Goal: Transaction & Acquisition: Purchase product/service

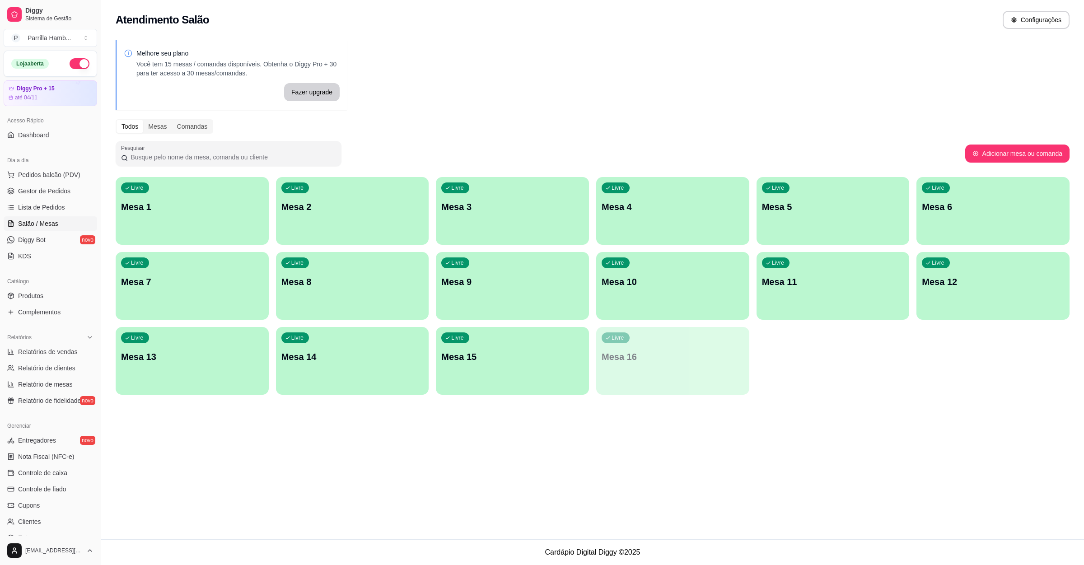
click at [968, 213] on div "Livre Mesa 6" at bounding box center [993, 205] width 153 height 57
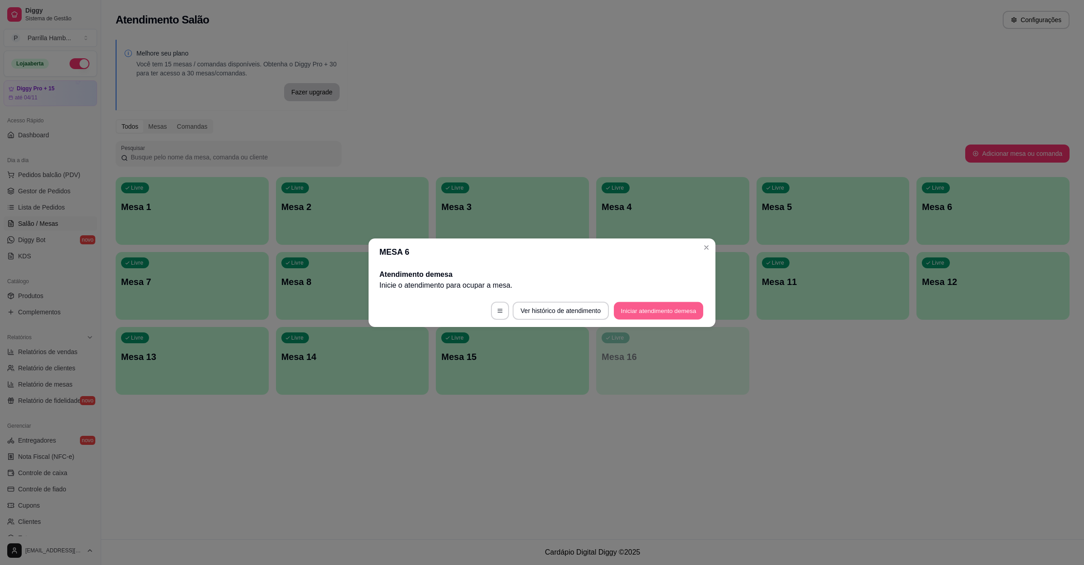
click at [653, 318] on button "Iniciar atendimento de mesa" at bounding box center [658, 311] width 89 height 18
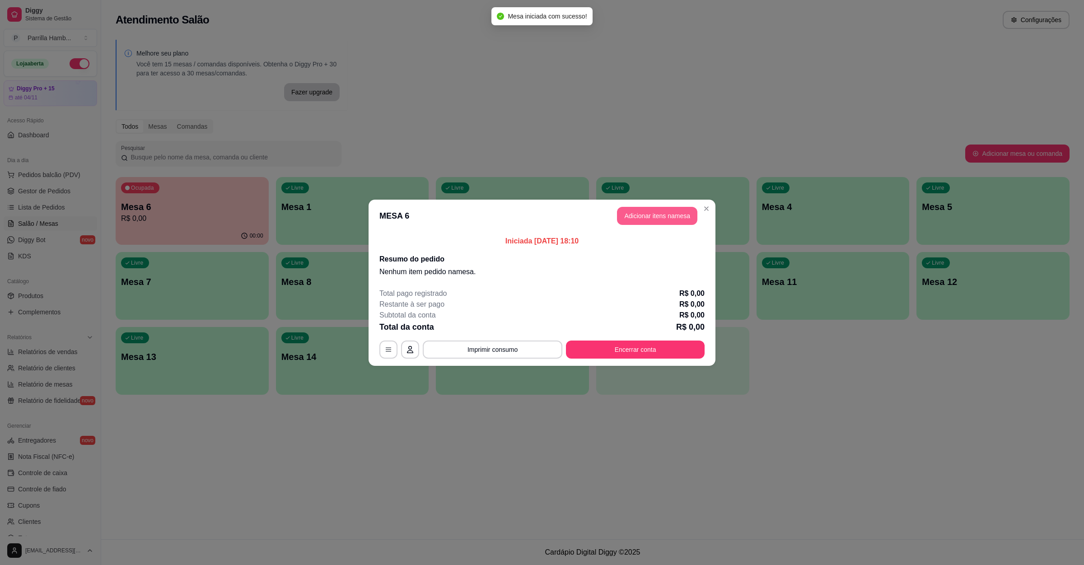
click at [674, 219] on button "Adicionar itens na mesa" at bounding box center [657, 216] width 80 height 18
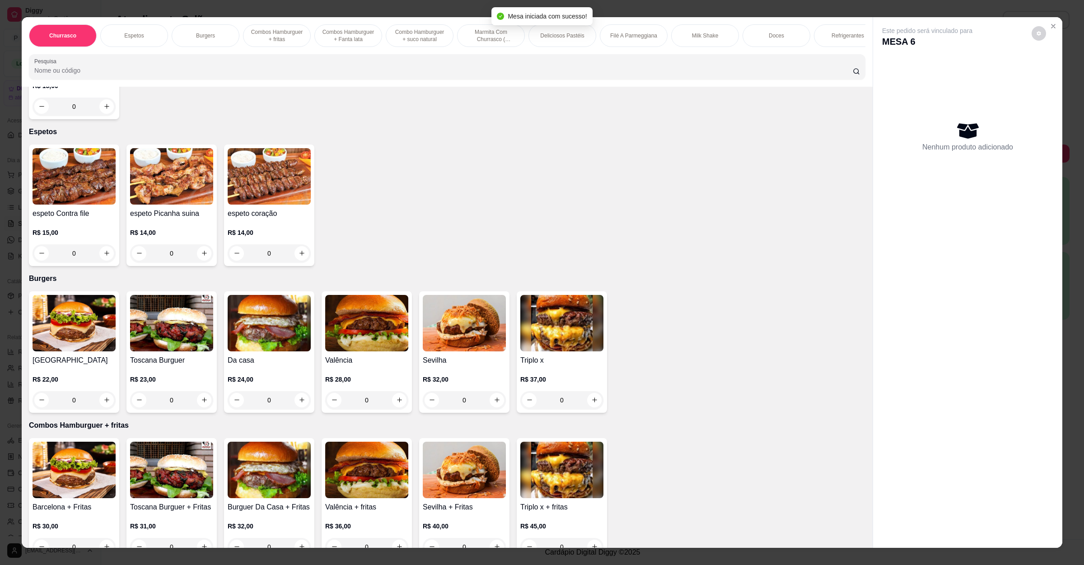
scroll to position [407, 0]
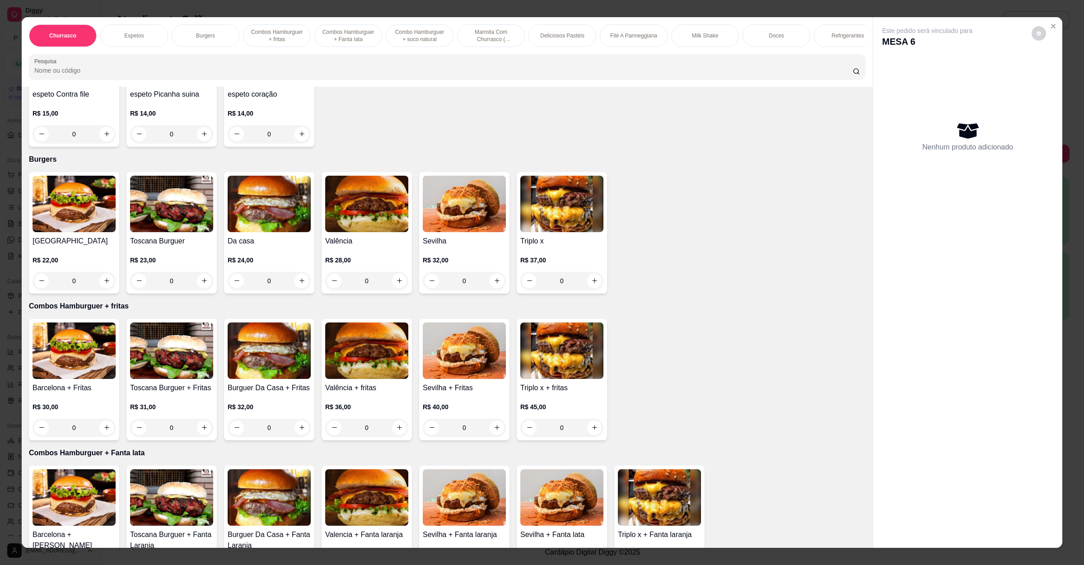
click at [270, 227] on img at bounding box center [269, 204] width 83 height 56
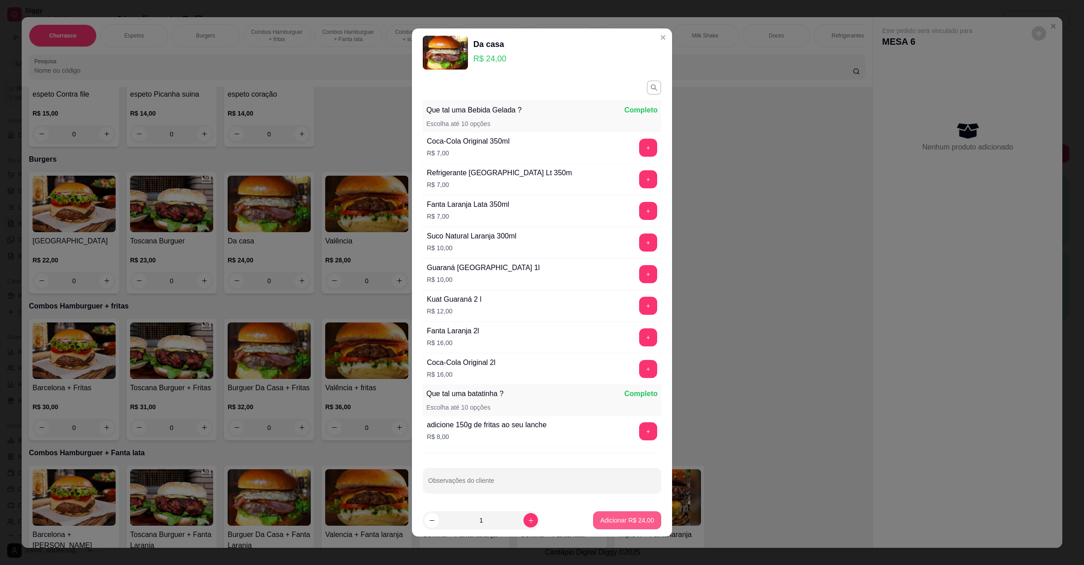
click at [612, 520] on p "Adicionar R$ 24,00" at bounding box center [627, 520] width 54 height 9
type input "1"
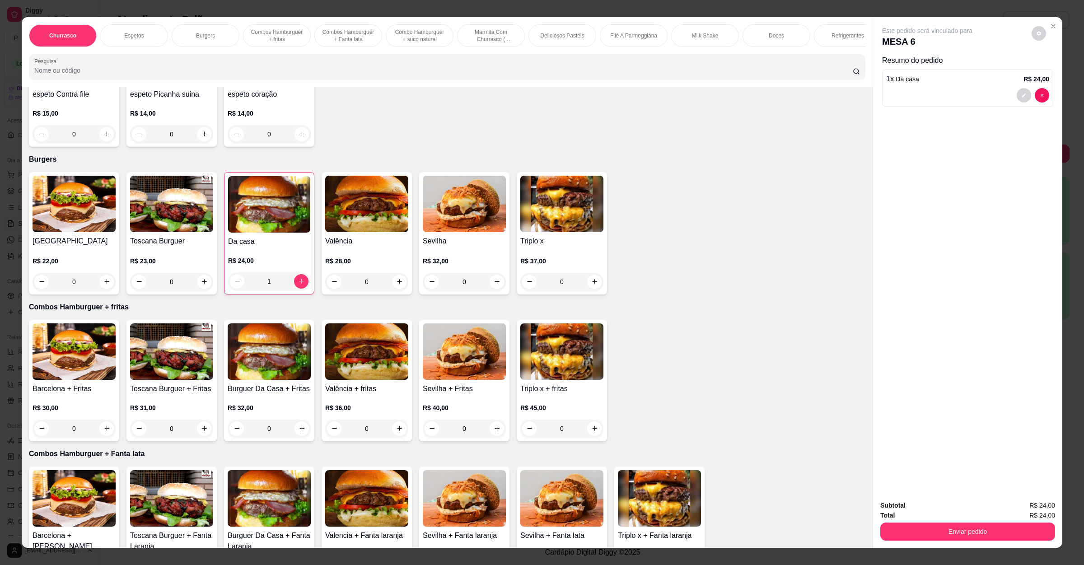
click at [483, 251] on div "R$ 32,00 0" at bounding box center [464, 269] width 83 height 43
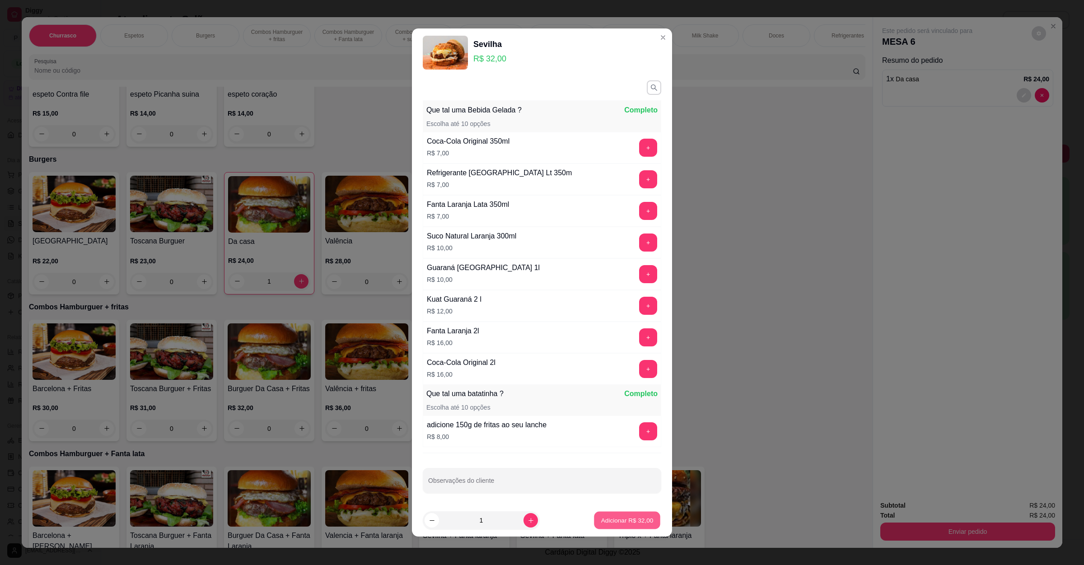
click at [636, 520] on p "Adicionar R$ 32,00" at bounding box center [627, 520] width 52 height 9
type input "1"
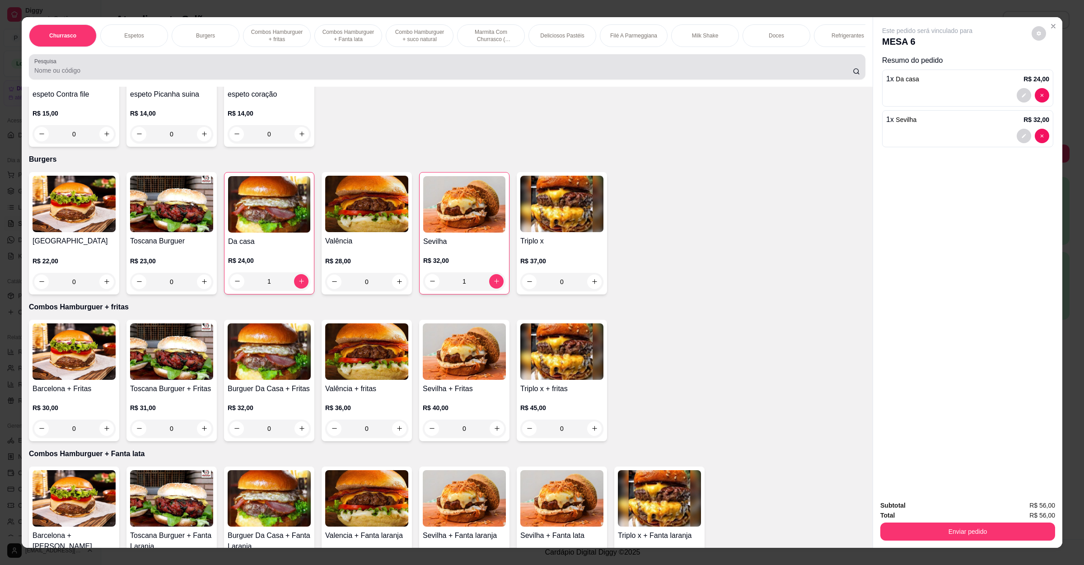
click at [101, 68] on div at bounding box center [447, 67] width 826 height 18
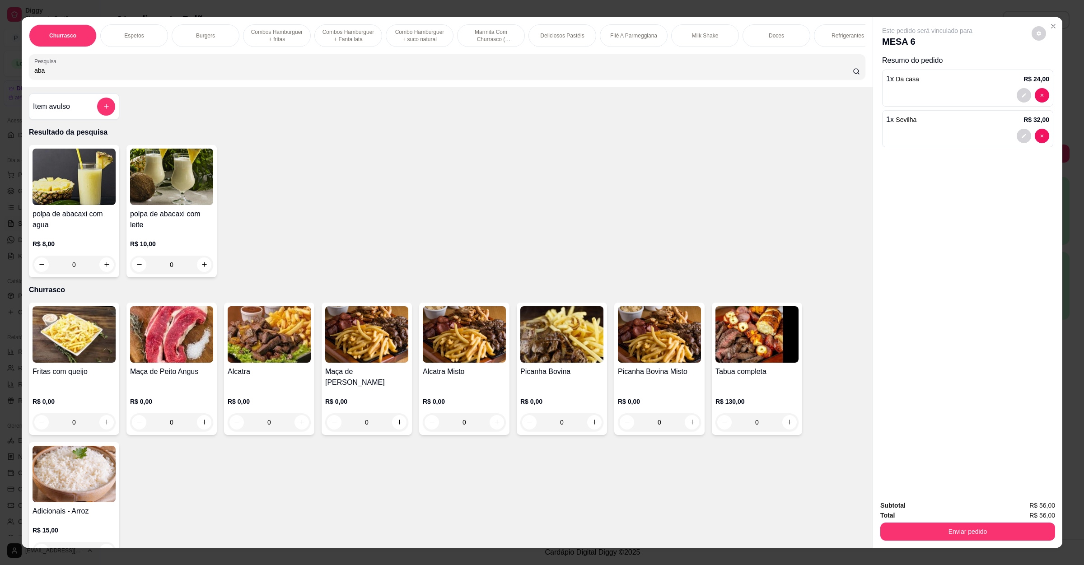
scroll to position [0, 0]
type input "aba"
click at [102, 206] on img at bounding box center [74, 177] width 83 height 56
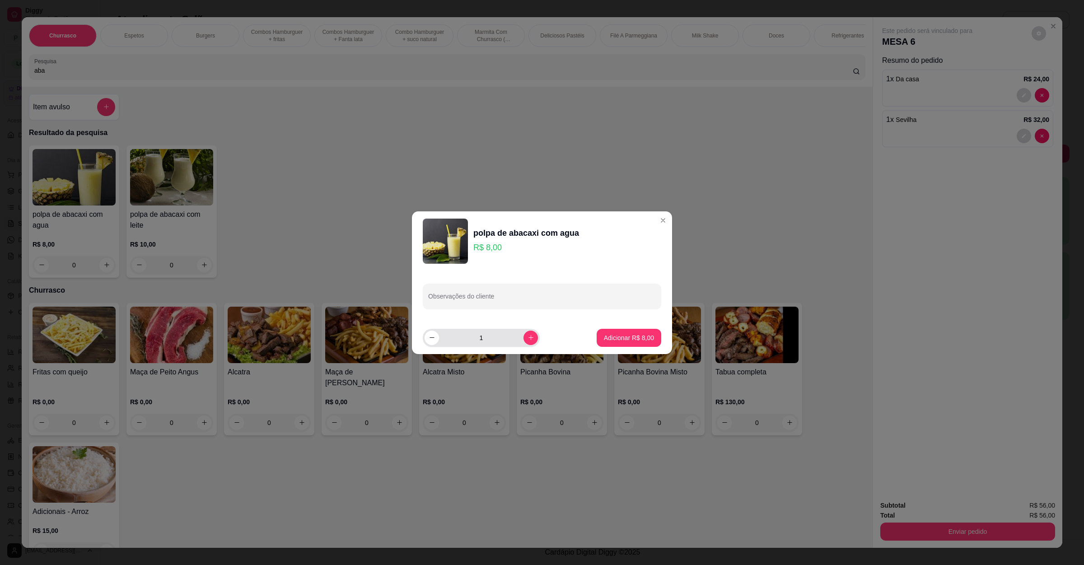
click at [529, 343] on div "1" at bounding box center [481, 338] width 113 height 18
click at [526, 343] on button "increase-product-quantity" at bounding box center [531, 338] width 14 height 14
type input "2"
click at [601, 338] on p "Adicionar R$ 16,00" at bounding box center [627, 337] width 52 height 9
type input "2"
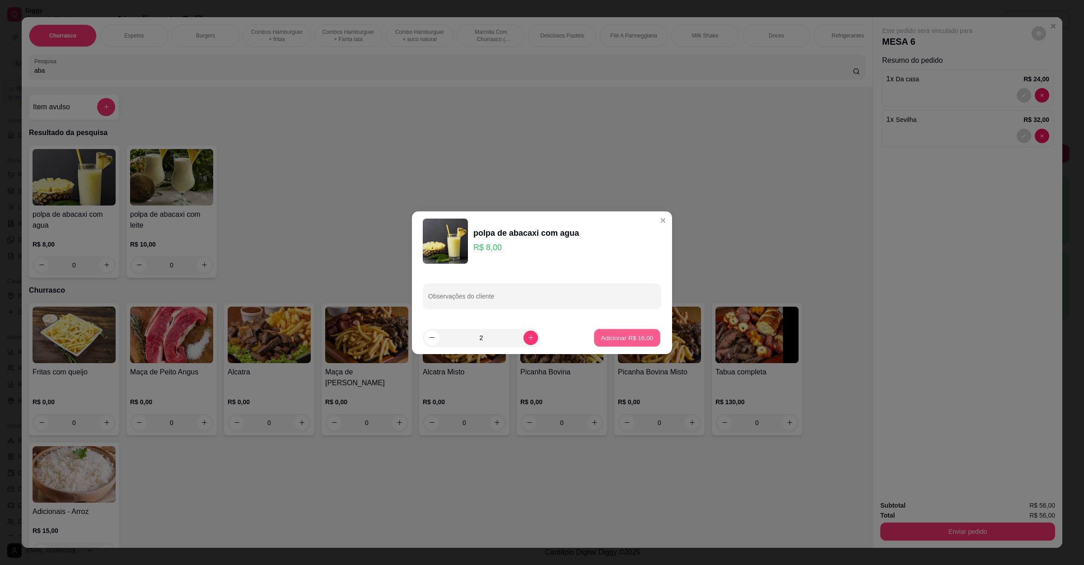
type input "2"
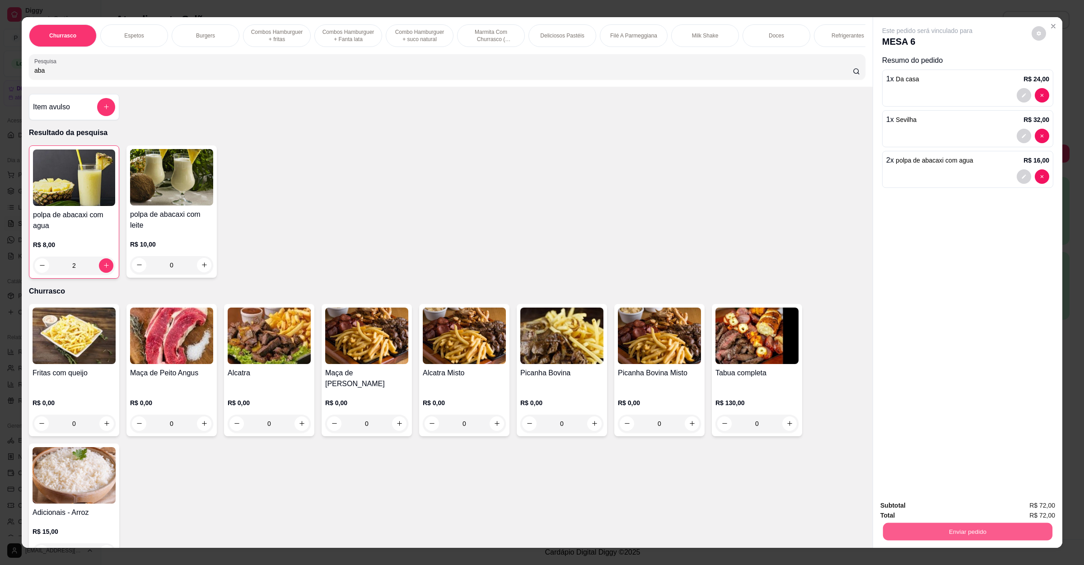
click at [968, 538] on button "Enviar pedido" at bounding box center [967, 532] width 169 height 18
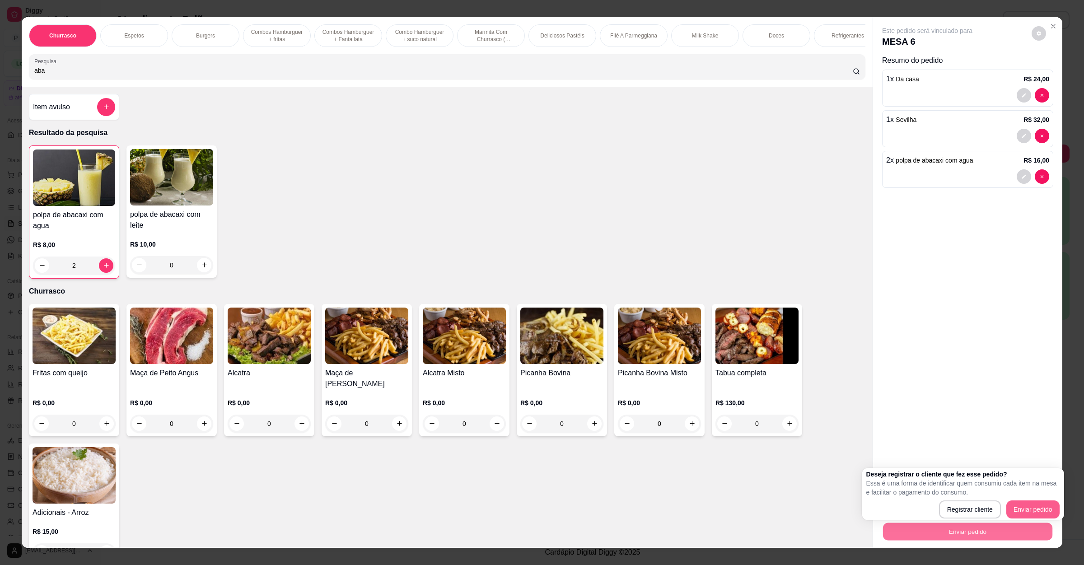
click at [1017, 501] on div "Registrar cliente Enviar pedido" at bounding box center [963, 510] width 193 height 18
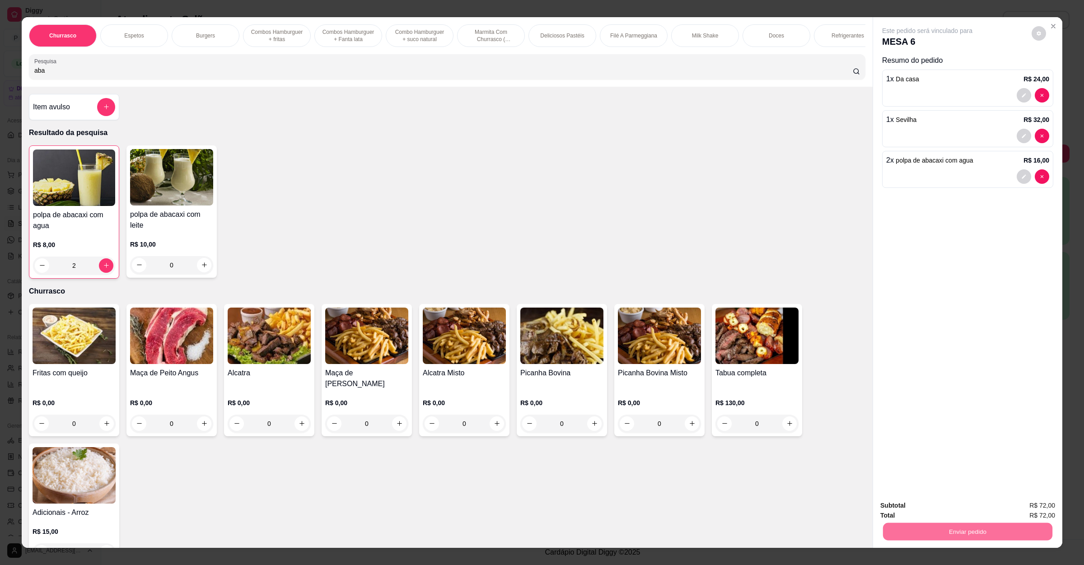
click at [1035, 506] on button "Enviar pedido" at bounding box center [1030, 510] width 51 height 17
